Goal: Use online tool/utility

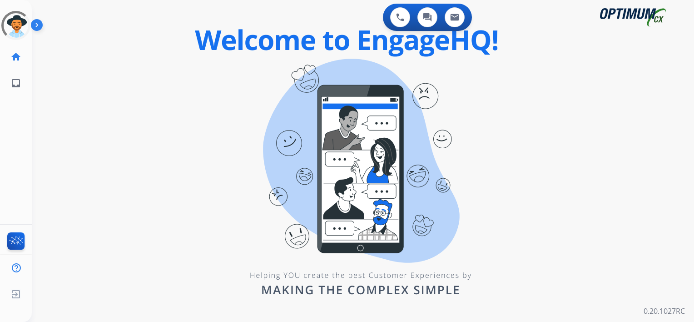
click at [147, 30] on div "0 Interacciones de voz 0 Interacciones de chat 0 Interacciones por correo elect…" at bounding box center [358, 18] width 630 height 29
click at [160, 66] on div "swap_horiz Break voice bridge close_fullscreen Connect 3-Way Call merge_type Se…" at bounding box center [352, 55] width 641 height 44
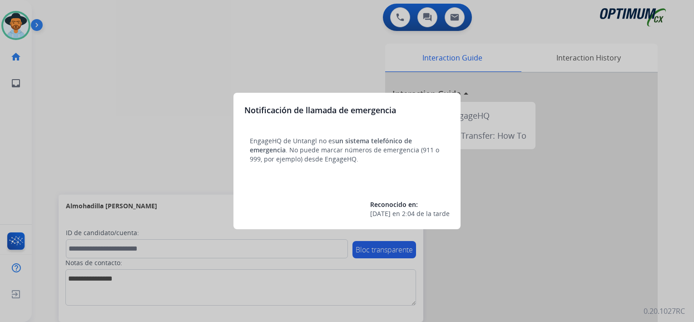
click at [7, 46] on div at bounding box center [347, 161] width 694 height 322
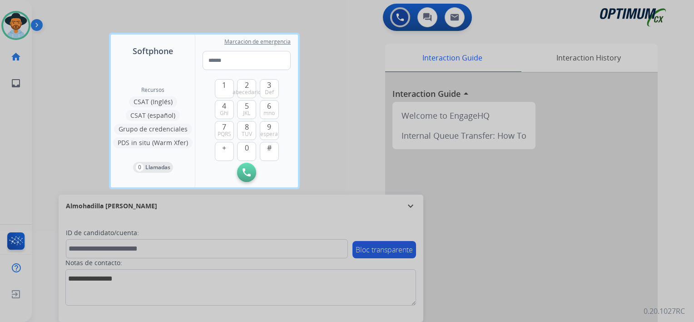
click at [16, 25] on div at bounding box center [347, 161] width 694 height 322
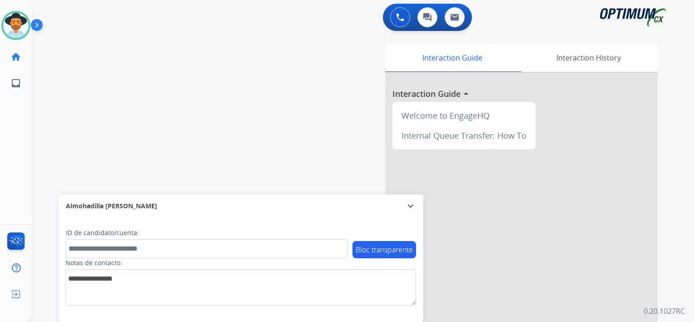
click at [16, 25] on img at bounding box center [15, 25] width 25 height 25
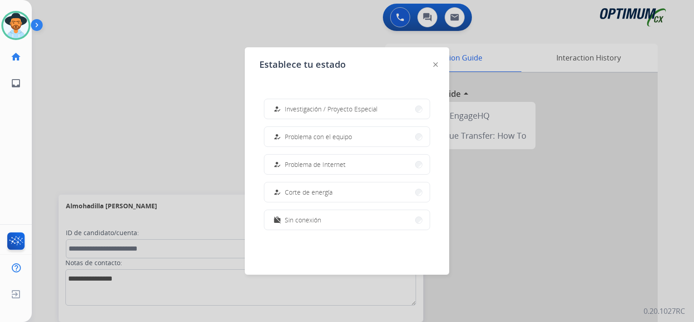
scroll to position [226, 0]
click at [385, 215] on button "work_off Sin conexión" at bounding box center [346, 217] width 165 height 20
